Goal: Task Accomplishment & Management: Manage account settings

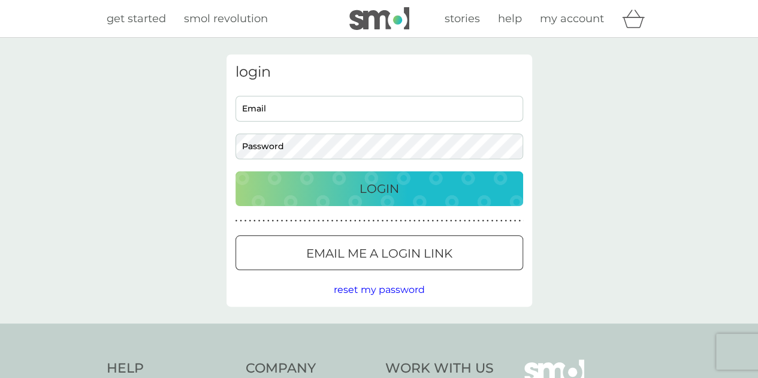
type input "lizmorris500@gmail.com"
click at [381, 187] on p "Login" at bounding box center [379, 188] width 40 height 19
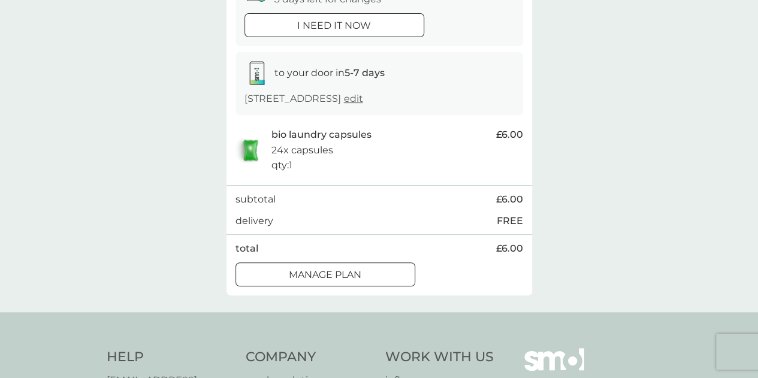
scroll to position [180, 0]
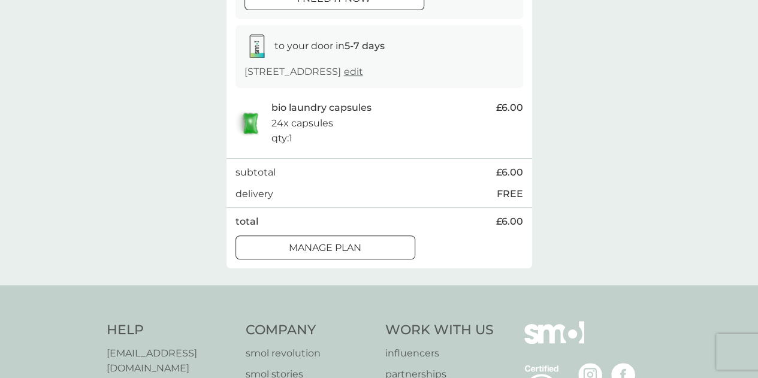
click at [315, 246] on div at bounding box center [325, 247] width 43 height 13
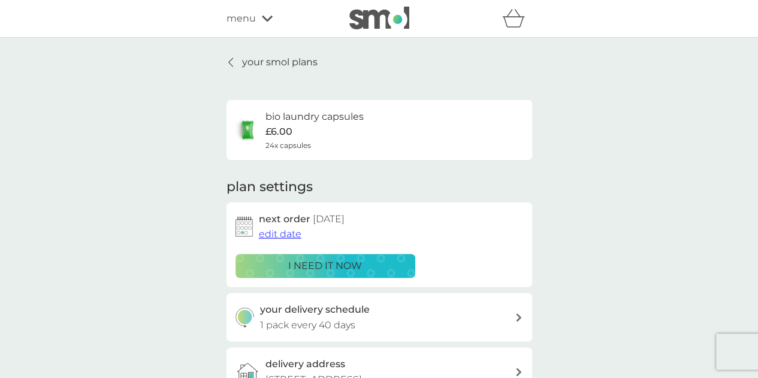
click at [283, 234] on span "edit date" at bounding box center [280, 233] width 43 height 11
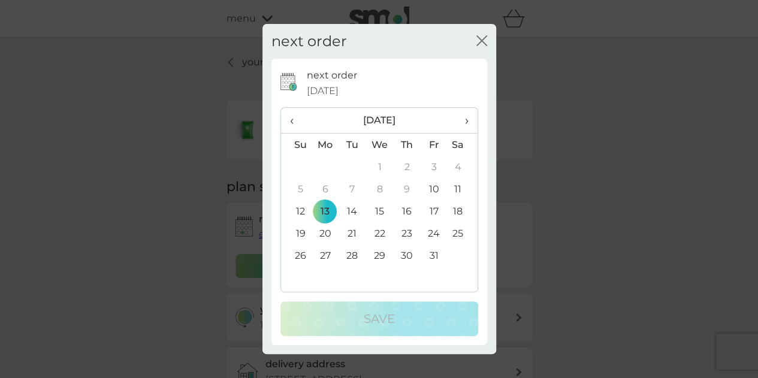
click at [465, 117] on span "›" at bounding box center [462, 120] width 12 height 25
click at [304, 277] on td "30" at bounding box center [296, 277] width 31 height 22
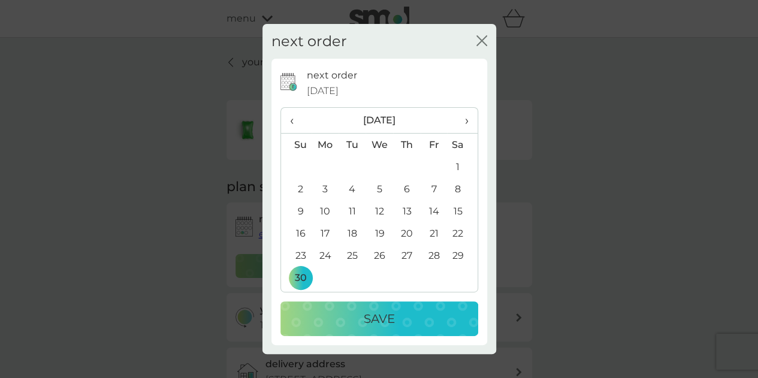
click at [364, 314] on p "Save" at bounding box center [378, 318] width 31 height 19
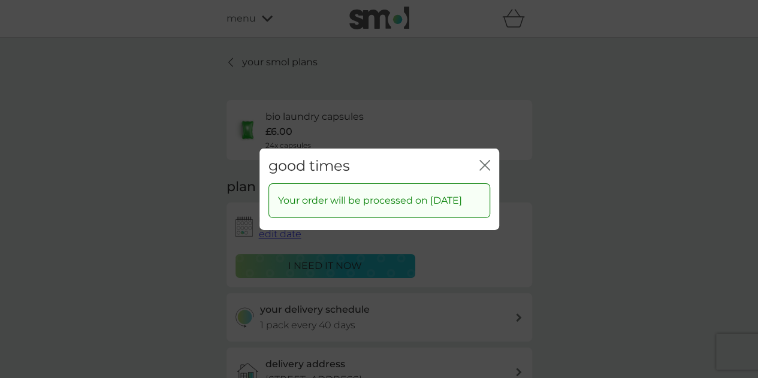
click at [486, 159] on icon "close" at bounding box center [484, 164] width 11 height 11
